Goal: Check status: Check status

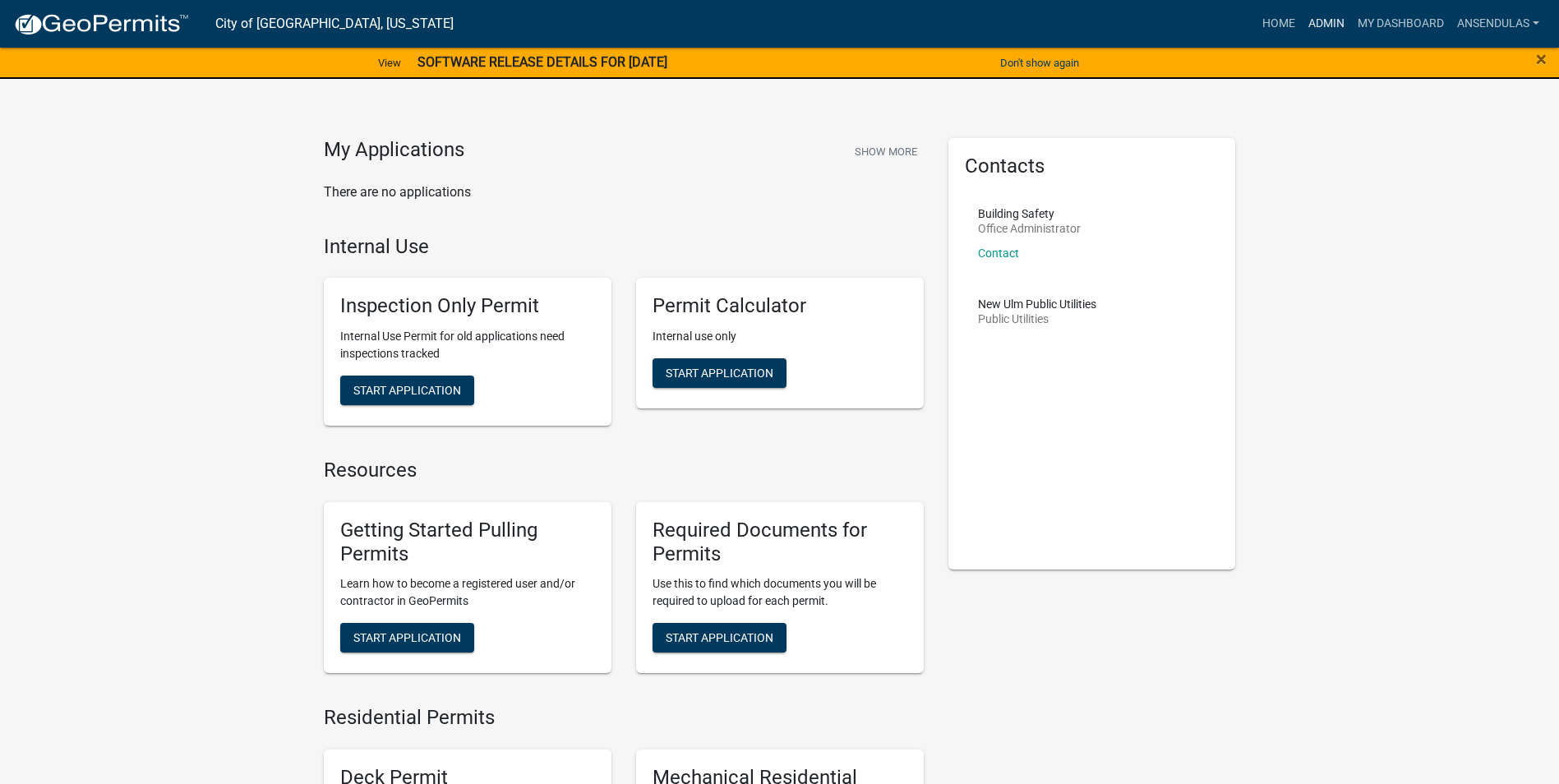
click at [1313, 23] on link "Admin" at bounding box center [1327, 24] width 49 height 31
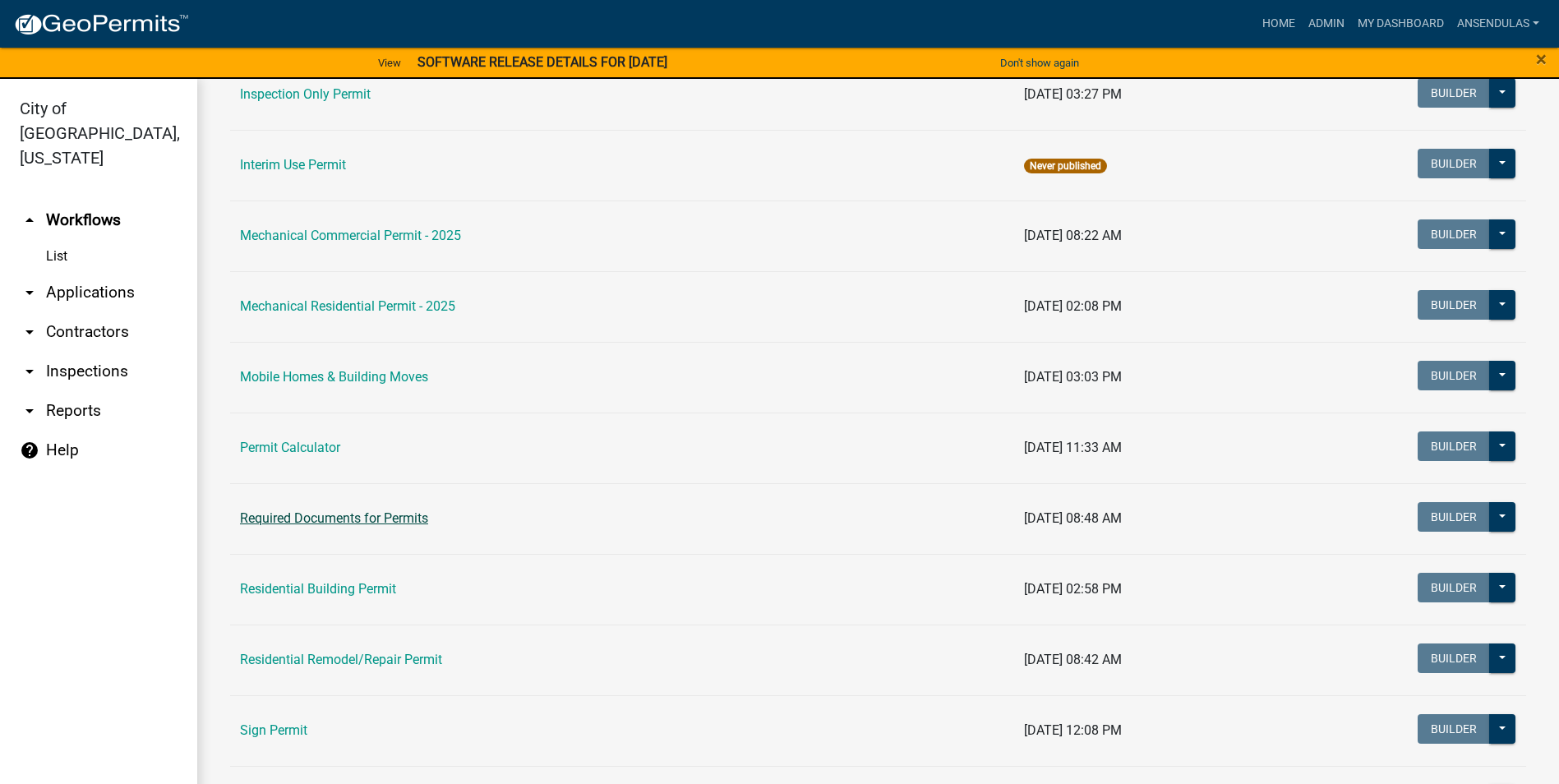
scroll to position [986, 0]
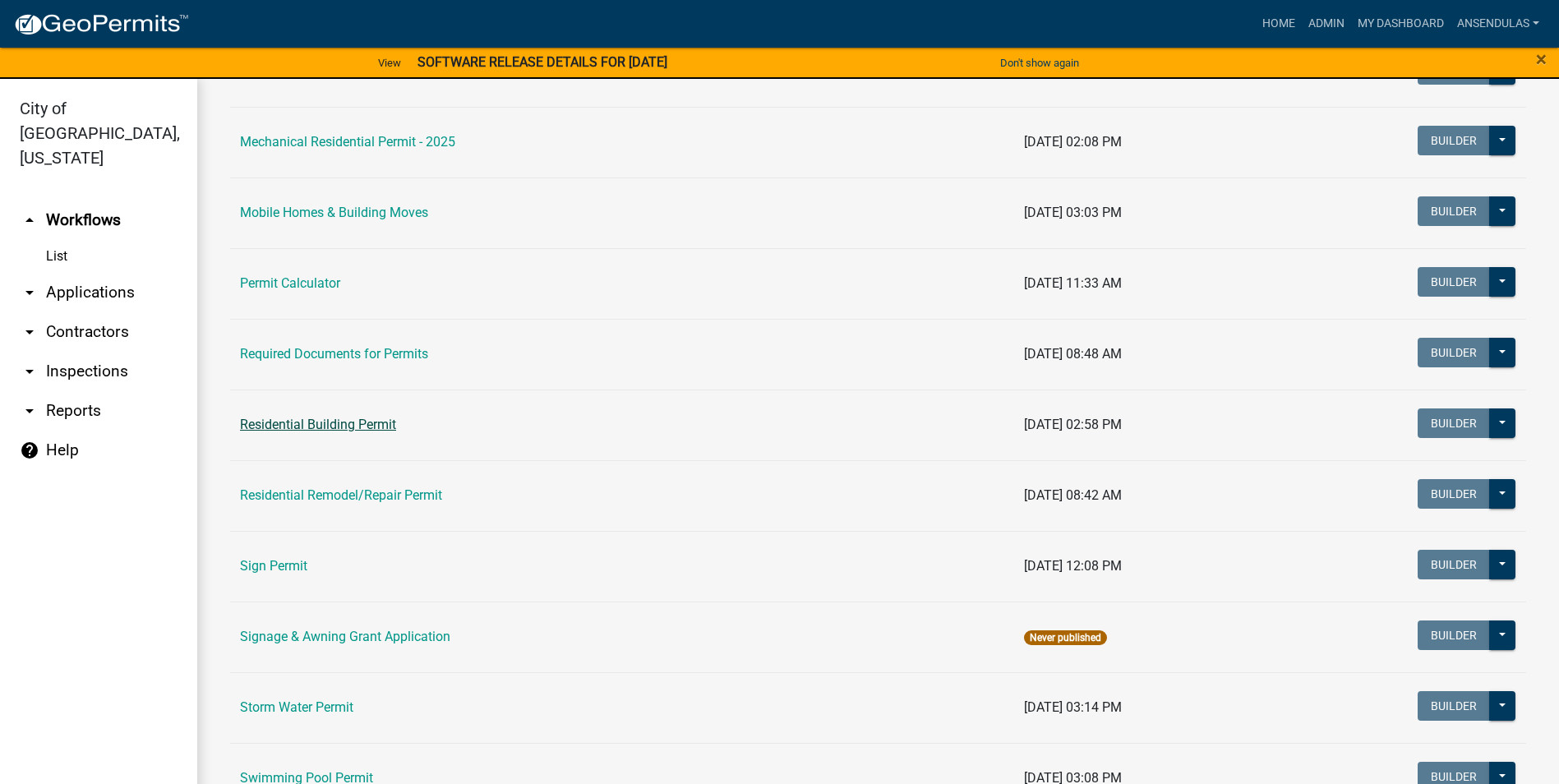
click at [319, 423] on link "Residential Building Permit" at bounding box center [318, 424] width 156 height 15
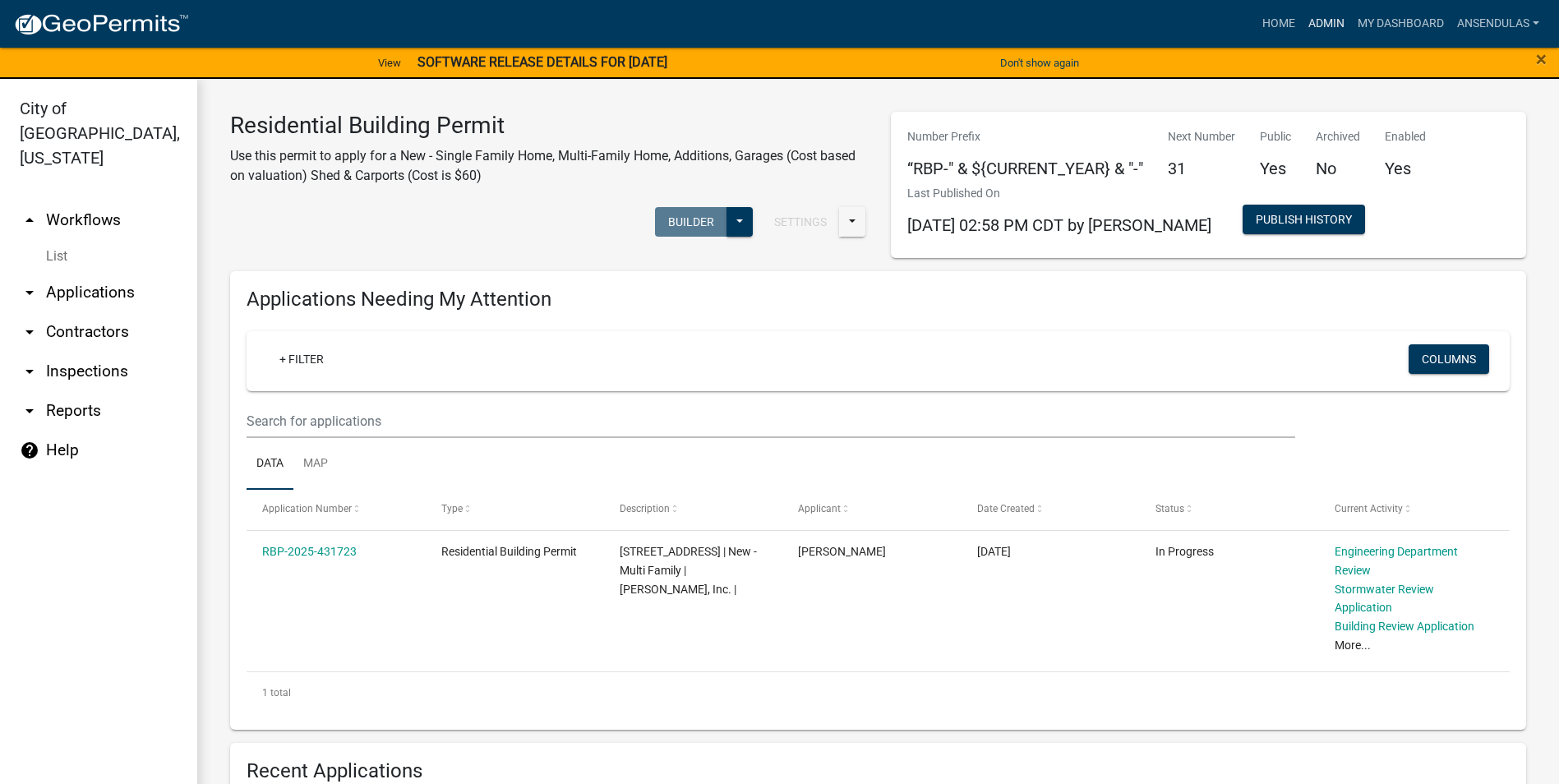
click at [1313, 20] on link "Admin" at bounding box center [1327, 24] width 49 height 31
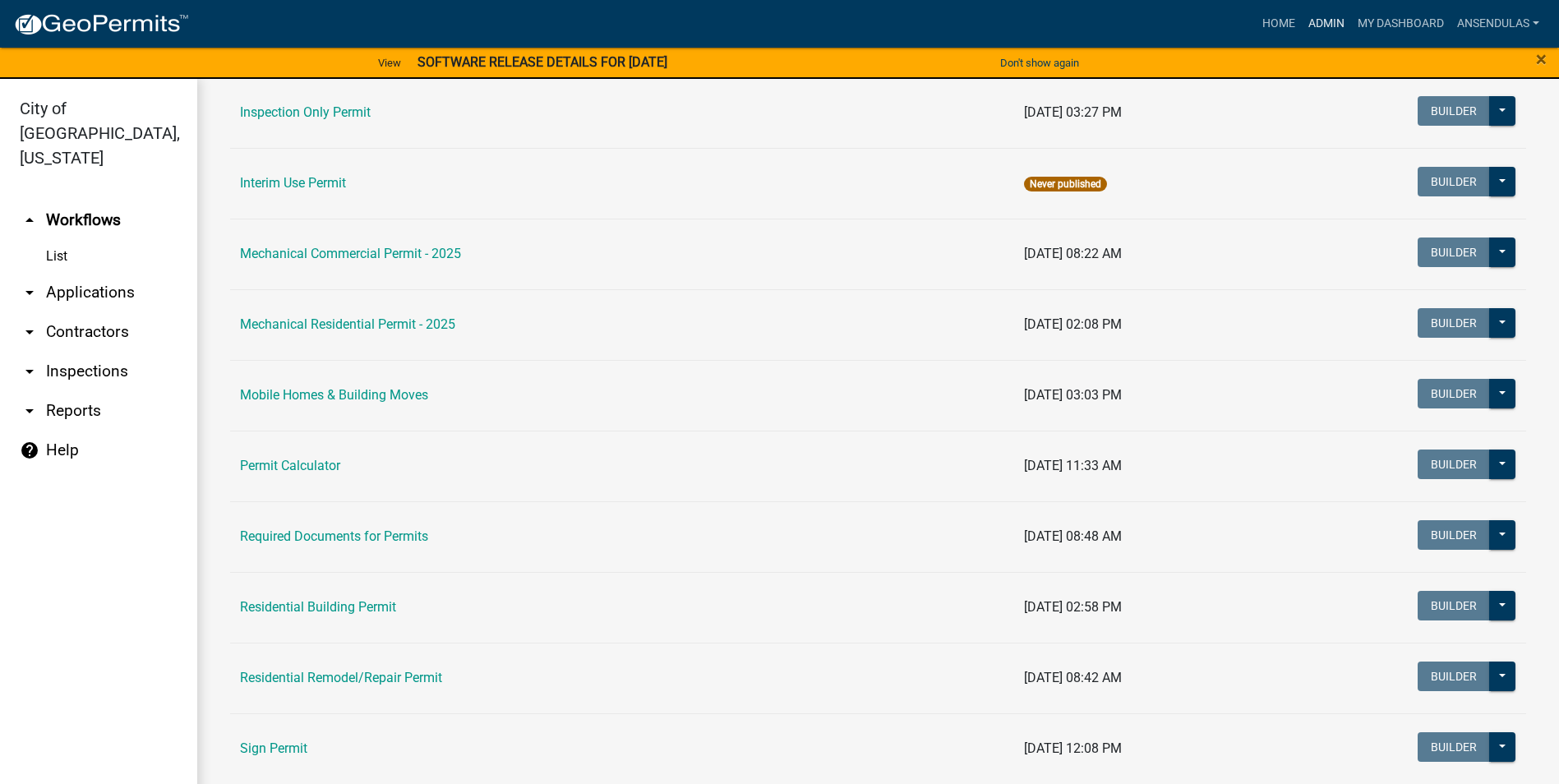
scroll to position [822, 0]
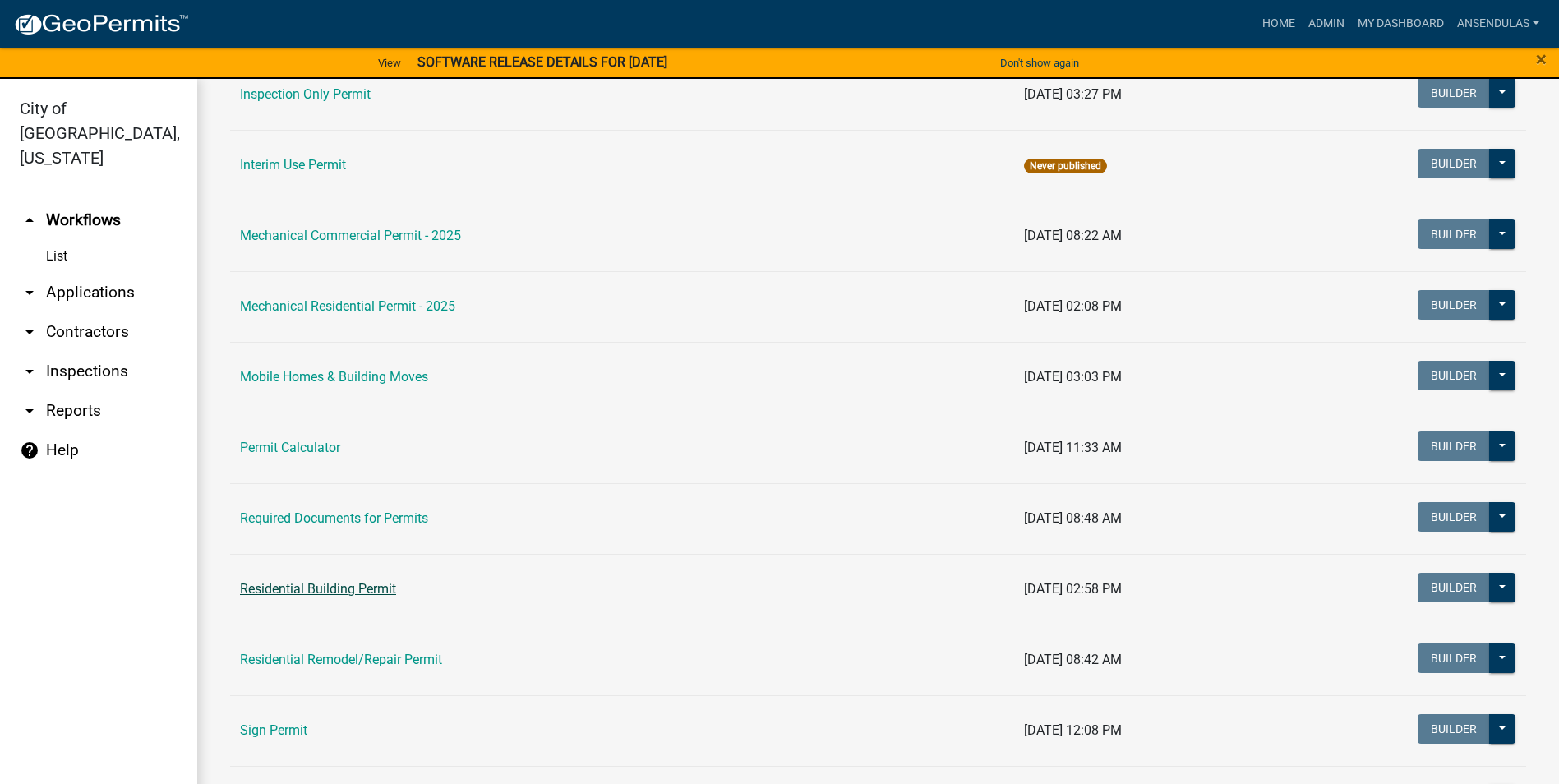
click at [319, 590] on link "Residential Building Permit" at bounding box center [318, 589] width 156 height 15
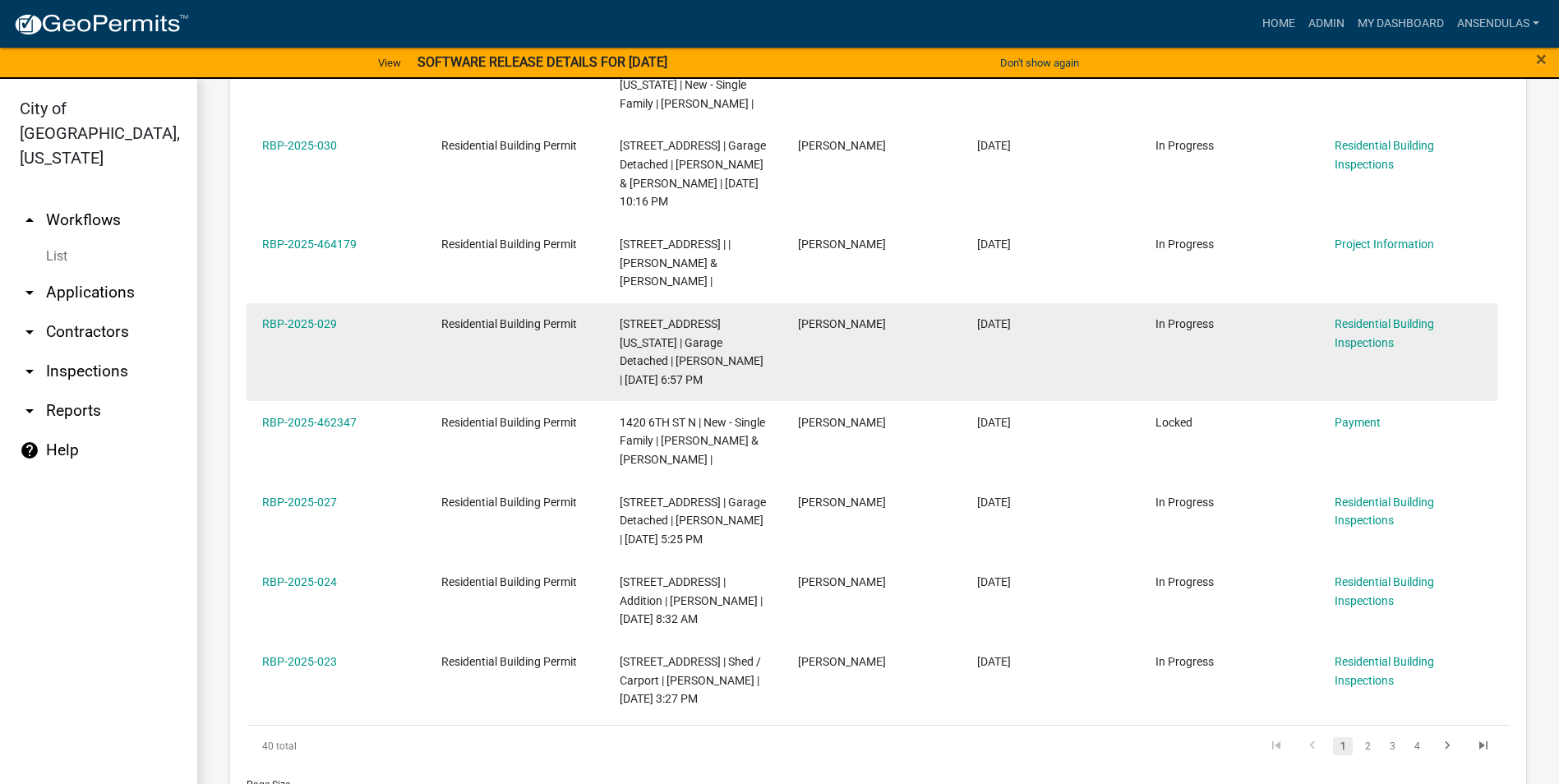
scroll to position [1068, 0]
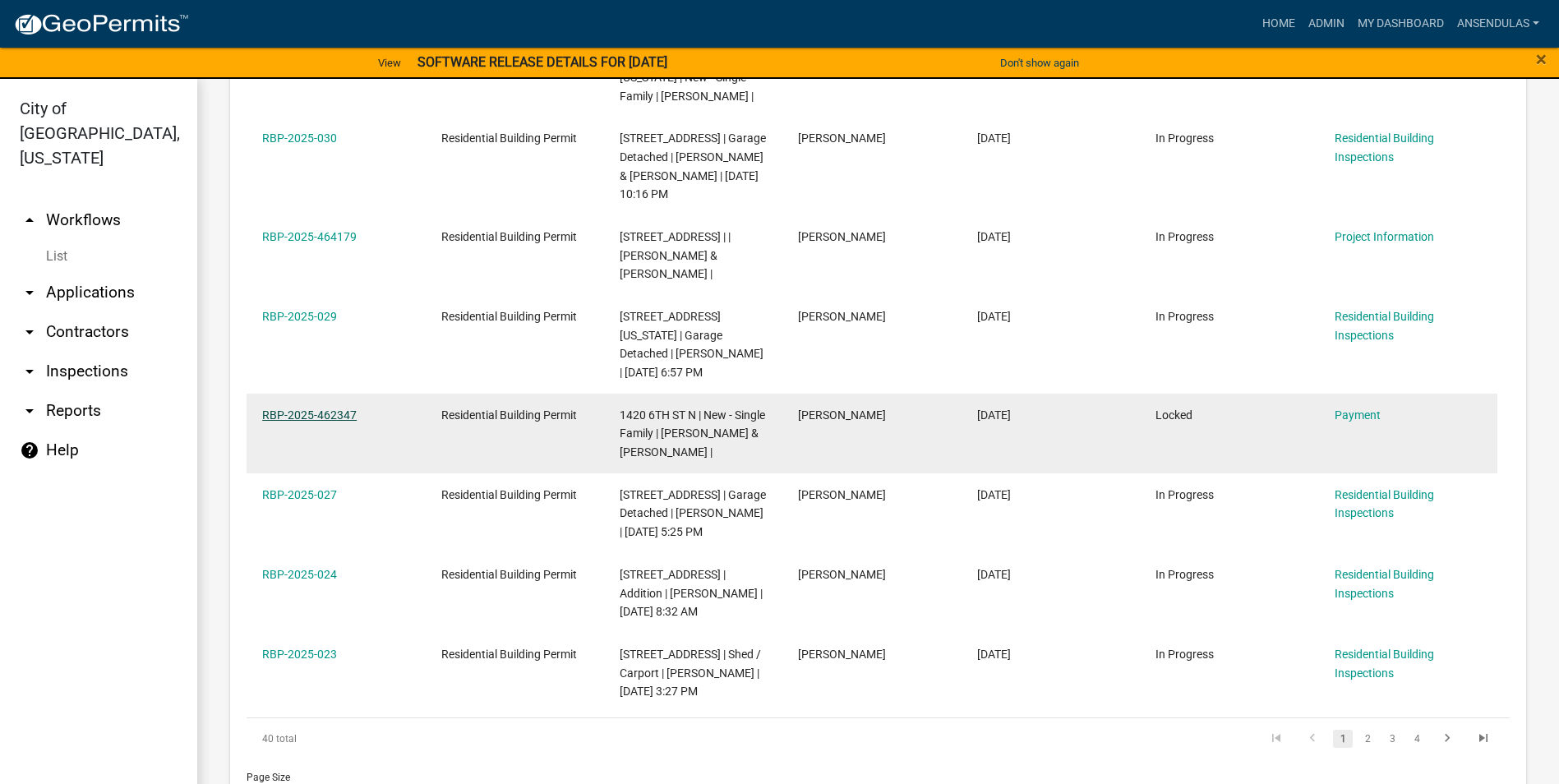
click at [310, 408] on link "RBP-2025-462347" at bounding box center [309, 415] width 94 height 13
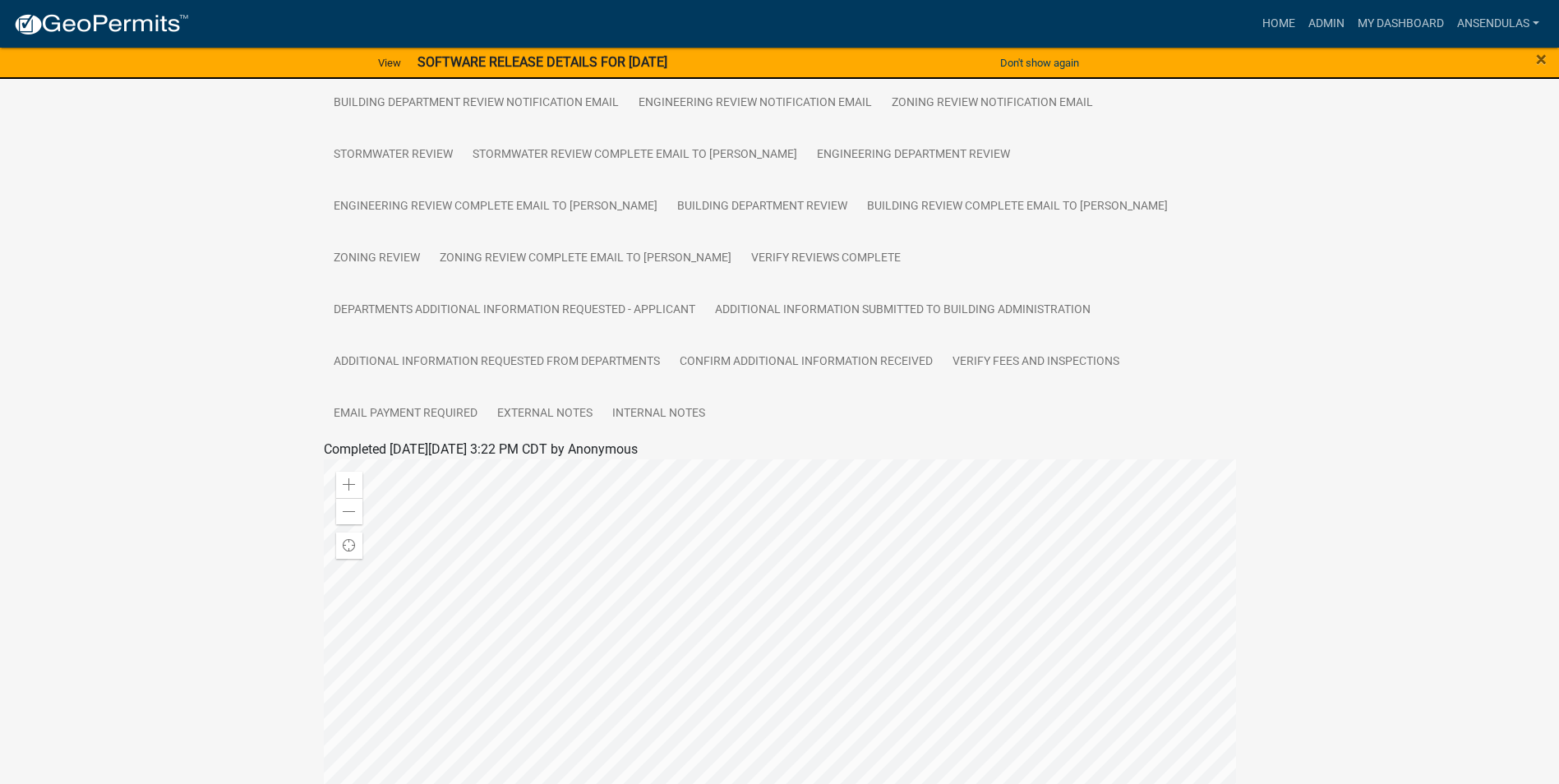
scroll to position [165, 0]
